Goal: Communication & Community: Answer question/provide support

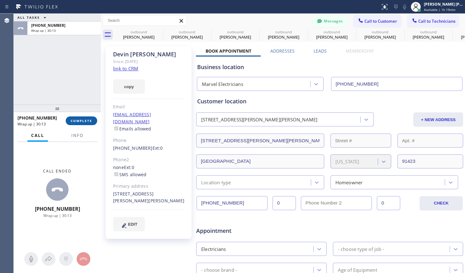
click at [89, 117] on button "COMPLETE" at bounding box center [81, 120] width 31 height 9
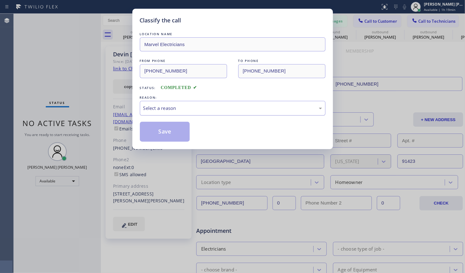
click at [153, 112] on div "Select a reason" at bounding box center [233, 108] width 186 height 15
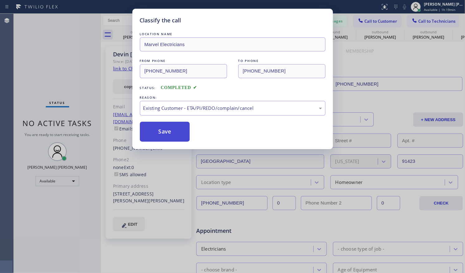
click at [163, 134] on button "Save" at bounding box center [165, 132] width 50 height 20
type input "[PHONE_NUMBER]"
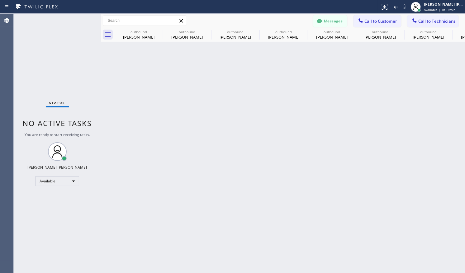
click at [166, 134] on div "Back to Dashboard Change Sender ID Customers Technicians [PERSON_NAME] Kuma [DA…" at bounding box center [283, 143] width 364 height 259
click at [384, 168] on div "Back to Dashboard Change Sender ID Customers Technicians [PERSON_NAME] Kuma [DA…" at bounding box center [283, 143] width 364 height 259
click at [328, 170] on div "Back to Dashboard Change Sender ID Customers Technicians [PERSON_NAME] Kuma [DA…" at bounding box center [283, 143] width 364 height 259
drag, startPoint x: 80, startPoint y: 62, endPoint x: 65, endPoint y: 10, distance: 53.9
click at [80, 62] on div "Status No active tasks You are ready to start receiving tasks. [PERSON_NAME] [P…" at bounding box center [57, 143] width 87 height 259
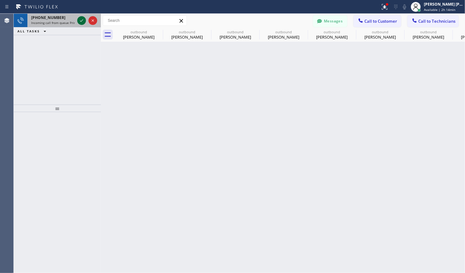
click at [80, 21] on icon at bounding box center [81, 20] width 7 height 7
click at [83, 20] on icon at bounding box center [81, 20] width 7 height 7
click at [78, 18] on icon at bounding box center [81, 20] width 7 height 7
click at [79, 21] on icon at bounding box center [81, 20] width 7 height 7
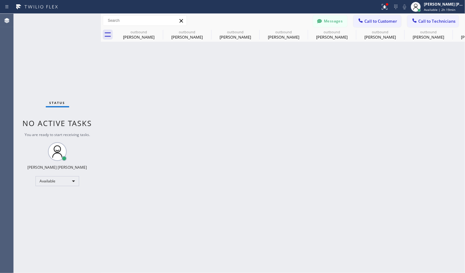
drag, startPoint x: 386, startPoint y: 100, endPoint x: 347, endPoint y: 71, distance: 48.5
click at [386, 100] on div "Back to Dashboard Change Sender ID Customers Technicians [PERSON_NAME] Kuma [DA…" at bounding box center [283, 143] width 364 height 259
click at [75, 185] on div "Available" at bounding box center [57, 181] width 44 height 10
click at [52, 189] on li "Offline" at bounding box center [57, 189] width 42 height 7
click at [442, 147] on div "Back to Dashboard Change Sender ID Customers Technicians [PERSON_NAME] Kuma [DA…" at bounding box center [283, 143] width 364 height 259
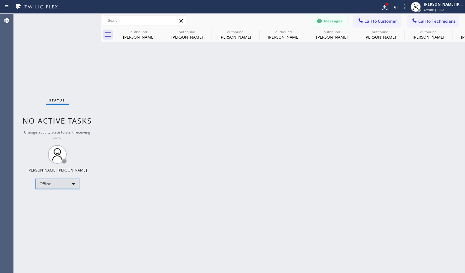
click at [75, 183] on div "Offline" at bounding box center [57, 184] width 44 height 10
click at [52, 199] on li "Available" at bounding box center [57, 199] width 42 height 7
click at [371, 22] on span "Call to Customer" at bounding box center [380, 21] width 33 height 6
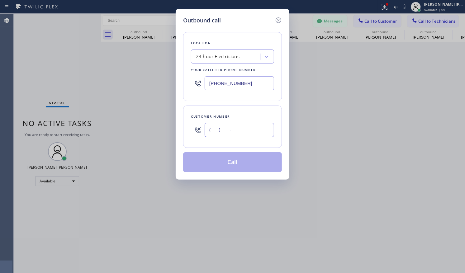
click at [231, 134] on input "(___) ___-____" at bounding box center [239, 130] width 69 height 14
paste input "714) 491-1263"
type input "[PHONE_NUMBER]"
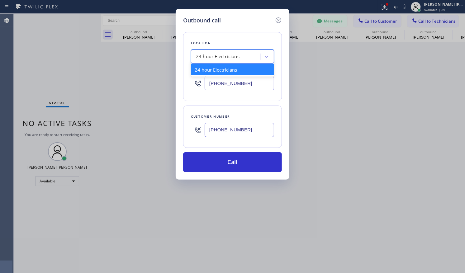
click at [222, 59] on div "24 hour Electricians" at bounding box center [218, 56] width 44 height 7
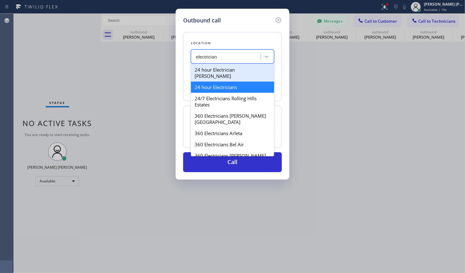
type input "electrician"
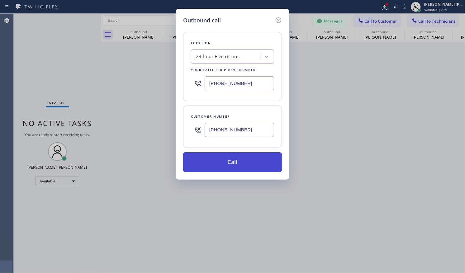
click at [254, 157] on button "Call" at bounding box center [232, 162] width 99 height 20
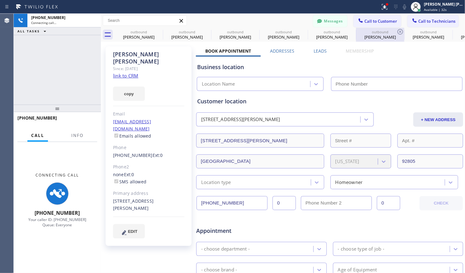
drag, startPoint x: 2, startPoint y: 138, endPoint x: 357, endPoint y: 34, distance: 369.7
click at [362, 67] on div "Business location" at bounding box center [329, 67] width 265 height 8
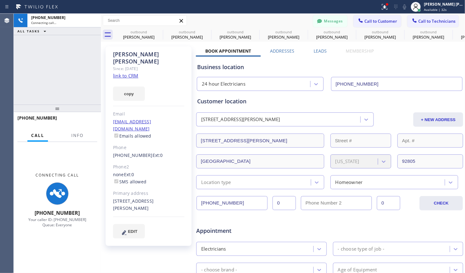
type input "[PHONE_NUMBER]"
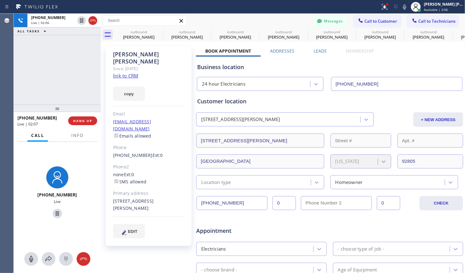
click at [75, 71] on div "[PHONE_NUMBER] Live | 02:06 ALL TASKS ALL TASKS ACTIVE TASKS TASKS IN WRAP UP" at bounding box center [57, 59] width 87 height 91
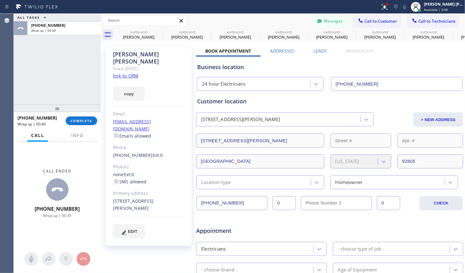
click at [153, 261] on div "[PERSON_NAME] Since: [DATE] link to CRM copy Email [EMAIL_ADDRESS][DOMAIN_NAME]…" at bounding box center [148, 245] width 93 height 404
click at [90, 124] on button "COMPLETE" at bounding box center [81, 120] width 31 height 9
